Goal: Information Seeking & Learning: Learn about a topic

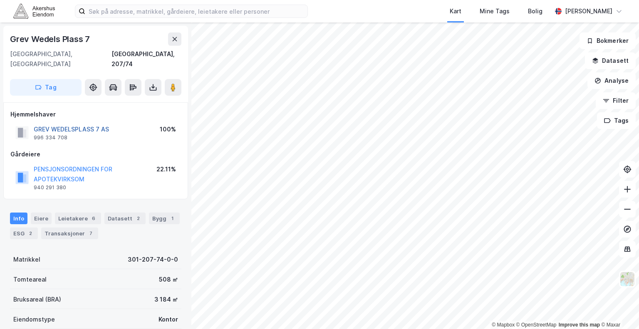
click at [0, 0] on button "GREV WEDELSPLASS 7 AS" at bounding box center [0, 0] width 0 height 0
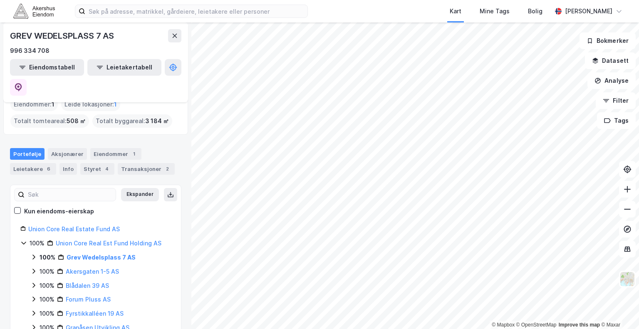
scroll to position [42, 0]
click at [108, 254] on link "Grev Wedelsplass 7 AS" at bounding box center [101, 257] width 69 height 7
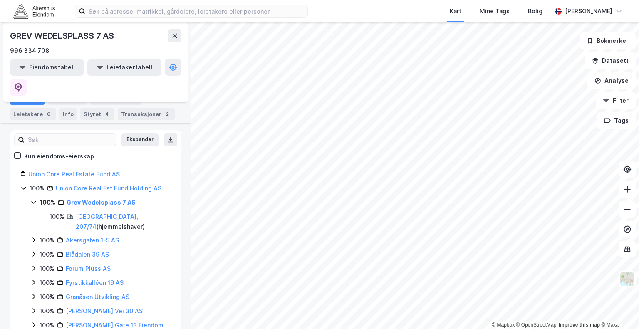
scroll to position [97, 0]
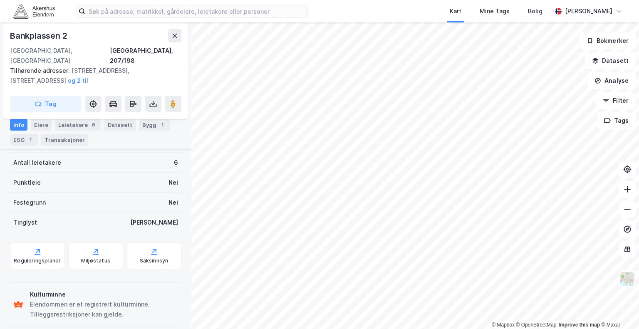
scroll to position [144, 0]
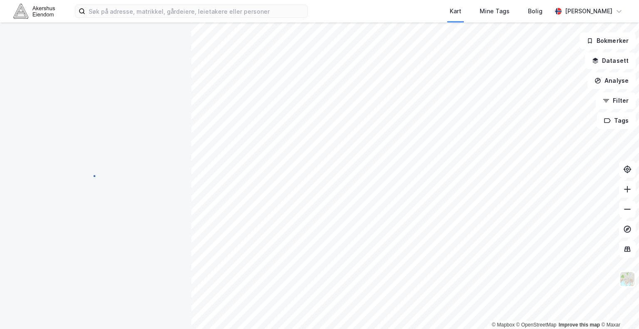
scroll to position [123, 0]
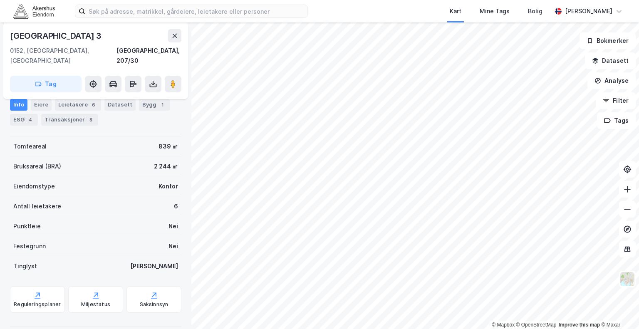
click at [107, 256] on div "Tinglyst Ja" at bounding box center [96, 266] width 172 height 20
